Goal: Information Seeking & Learning: Find specific fact

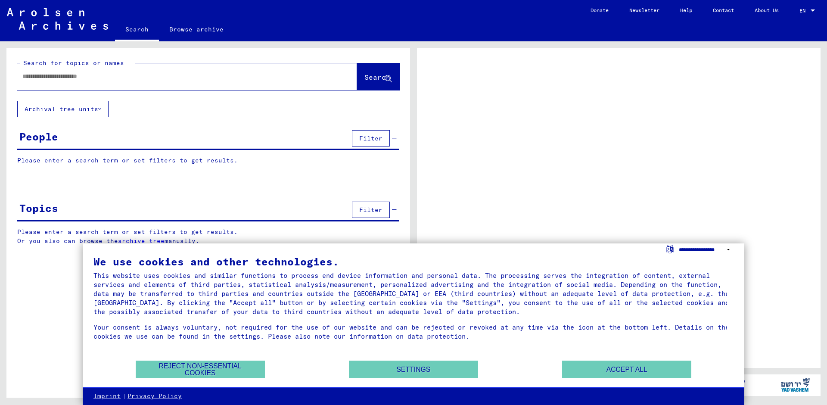
click at [728, 247] on select "**********" at bounding box center [706, 249] width 55 height 12
click at [61, 145] on div "People Filter" at bounding box center [207, 139] width 381 height 22
click at [77, 132] on div "People Filter" at bounding box center [207, 139] width 381 height 22
click at [12, 133] on yv-its-grid-expansion-panel "People Filter Please enter a search term or set filters to get results. Signatu…" at bounding box center [207, 153] width 403 height 50
click at [100, 71] on div at bounding box center [176, 76] width 319 height 19
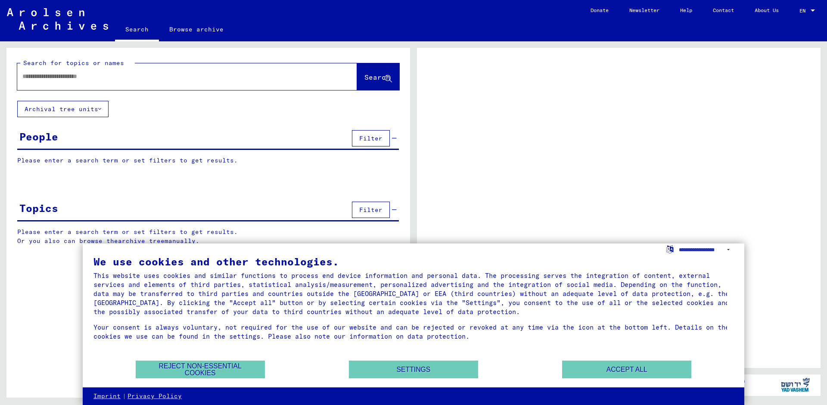
click at [136, 81] on input "text" at bounding box center [179, 76] width 314 height 9
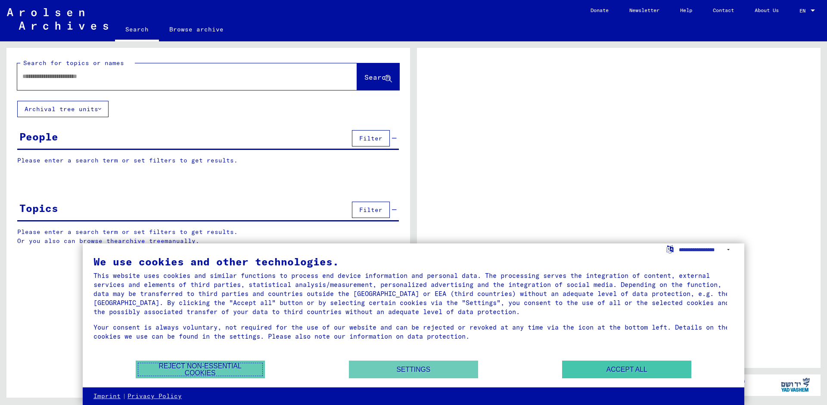
drag, startPoint x: 212, startPoint y: 369, endPoint x: 633, endPoint y: 369, distance: 420.6
click at [421, 350] on div "We use cookies and other technologies. This website uses cookies and similar fu…" at bounding box center [413, 315] width 661 height 144
click at [670, 370] on button "Accept all" at bounding box center [626, 369] width 129 height 18
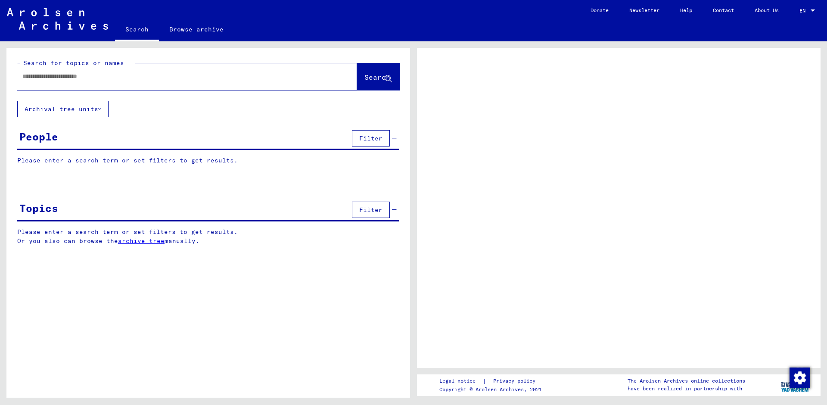
click at [130, 90] on div at bounding box center [187, 76] width 340 height 27
click at [91, 65] on mat-label "Search for topics or names" at bounding box center [73, 63] width 101 height 8
click at [90, 83] on div at bounding box center [176, 76] width 319 height 19
click at [89, 69] on div at bounding box center [176, 76] width 319 height 19
click at [87, 154] on yv-its-grid-expansion-panel "People Filter Please enter a search term or set filters to get results. Signatu…" at bounding box center [207, 153] width 403 height 50
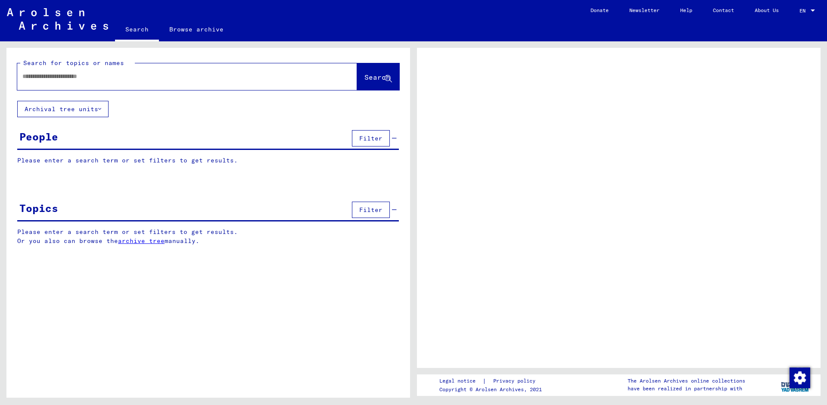
drag, startPoint x: 68, startPoint y: 182, endPoint x: 60, endPoint y: 140, distance: 42.5
click at [65, 171] on yv-its-search-home "Search for topics or names Search Archival tree units People Filter Please ente…" at bounding box center [207, 153] width 403 height 211
click at [59, 113] on button "Archival tree units" at bounding box center [62, 109] width 91 height 16
click at [74, 109] on button "Archival tree units" at bounding box center [62, 109] width 91 height 16
drag, startPoint x: 357, startPoint y: 132, endPoint x: 364, endPoint y: 119, distance: 14.8
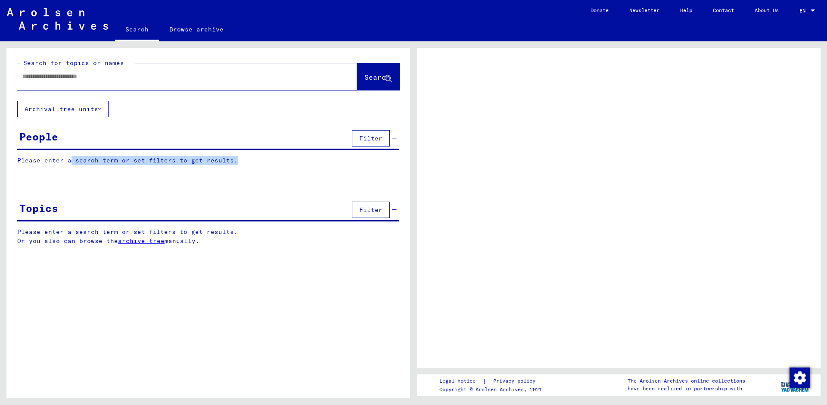
click at [359, 133] on button "Filter" at bounding box center [371, 138] width 38 height 16
